Goal: Information Seeking & Learning: Find specific fact

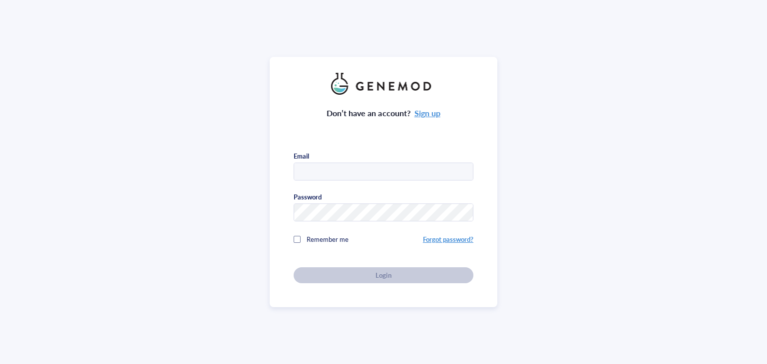
type input "[EMAIL_ADDRESS][DOMAIN_NAME]"
click at [386, 277] on div "Don’t have an account? Sign up Email [EMAIL_ADDRESS][DOMAIN_NAME] Password Reme…" at bounding box center [383, 189] width 180 height 189
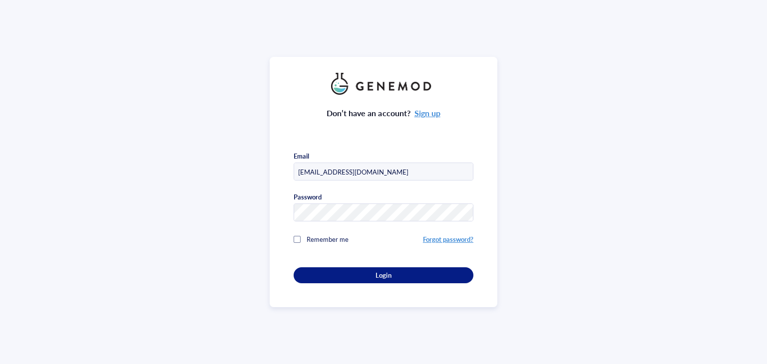
click at [386, 277] on span "Login" at bounding box center [382, 275] width 15 height 9
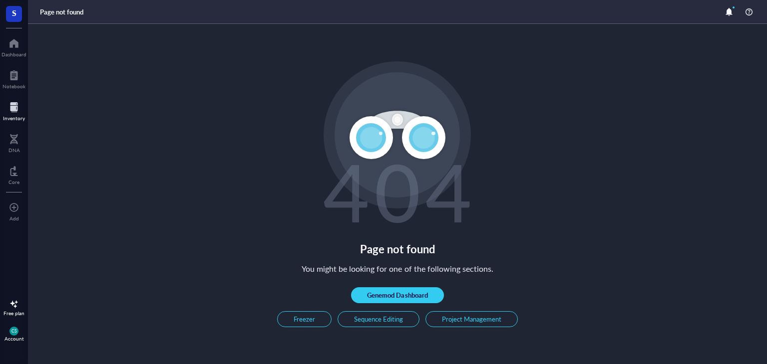
click at [16, 117] on div "Inventory" at bounding box center [14, 118] width 22 height 6
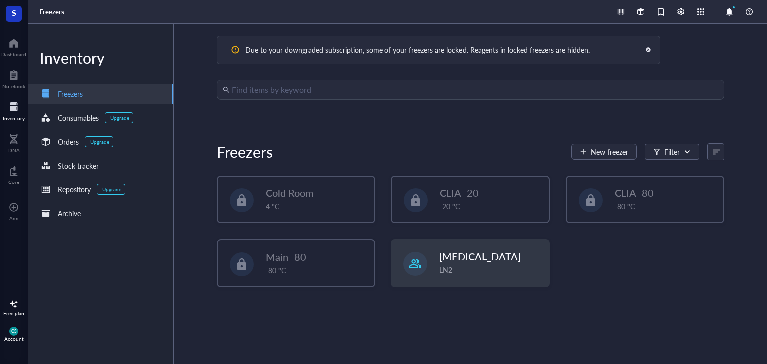
click at [287, 87] on input "search" at bounding box center [475, 89] width 486 height 19
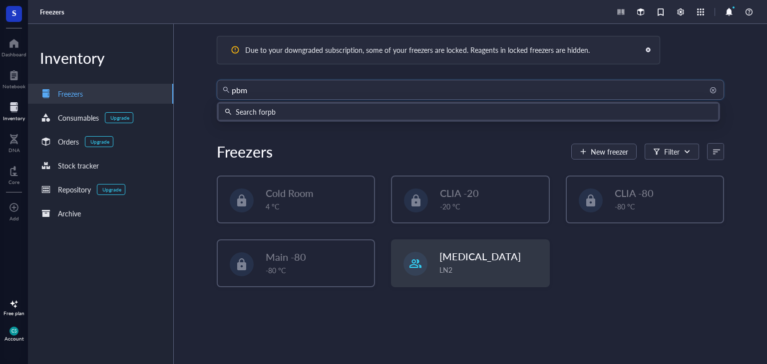
type input "pbmc"
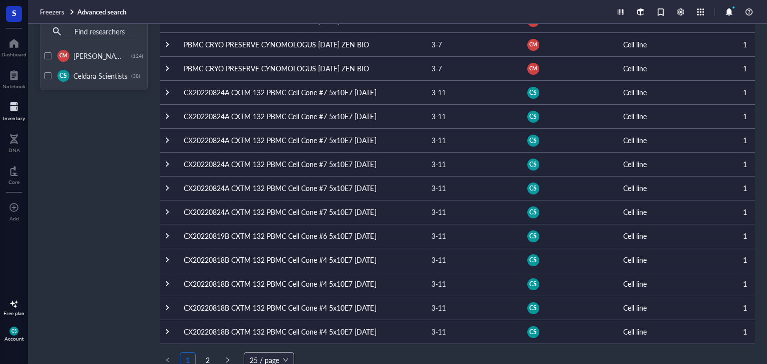
scroll to position [353, 0]
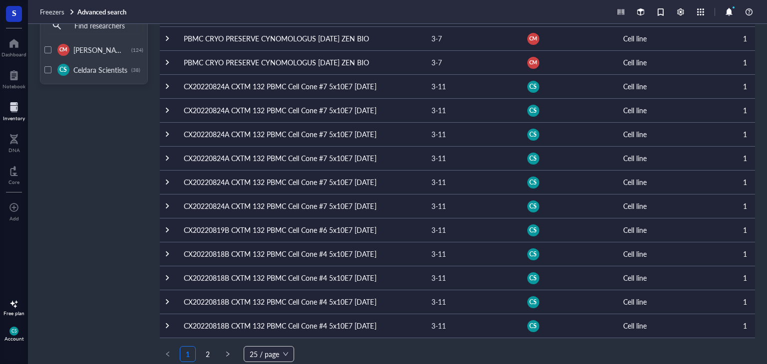
click at [337, 89] on td "CX20220824A CXTM 132 PBMC Cell Cone #7 5x10E7 [DATE]" at bounding box center [300, 86] width 248 height 24
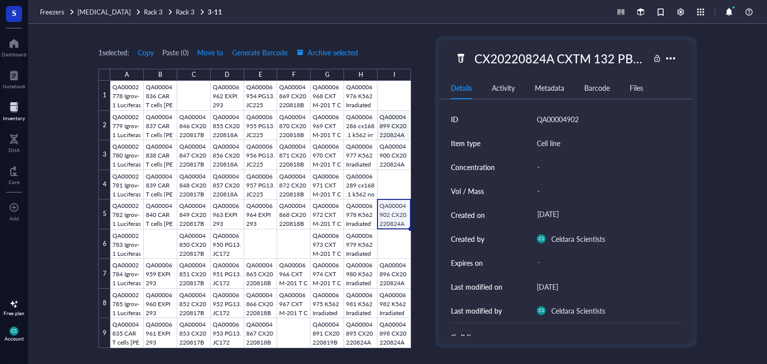
click at [388, 129] on div at bounding box center [260, 215] width 300 height 268
click at [387, 158] on div at bounding box center [260, 215] width 300 height 268
